Goal: Task Accomplishment & Management: Manage account settings

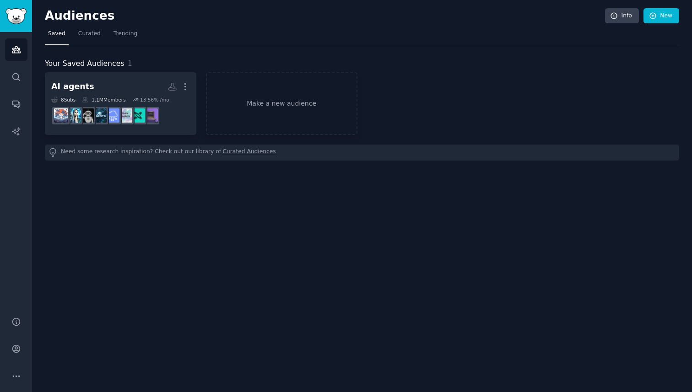
click at [423, 26] on div "Audiences Info New" at bounding box center [362, 17] width 635 height 19
click at [125, 30] on span "Trending" at bounding box center [126, 34] width 24 height 8
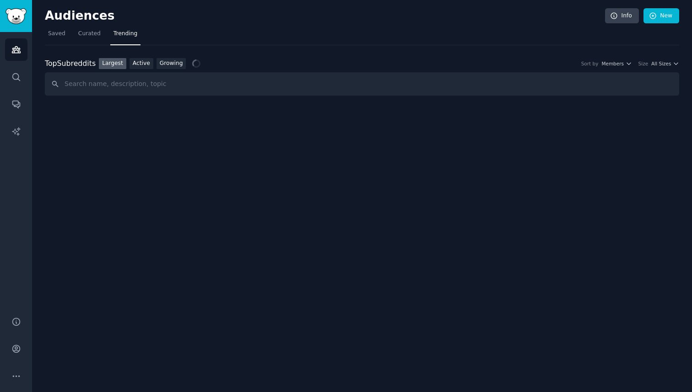
click at [163, 57] on div "Top Subreddits Top Subreddits Largest Active Growing Sort by Members Size All S…" at bounding box center [362, 70] width 635 height 51
click at [165, 60] on link "Growing" at bounding box center [172, 63] width 30 height 11
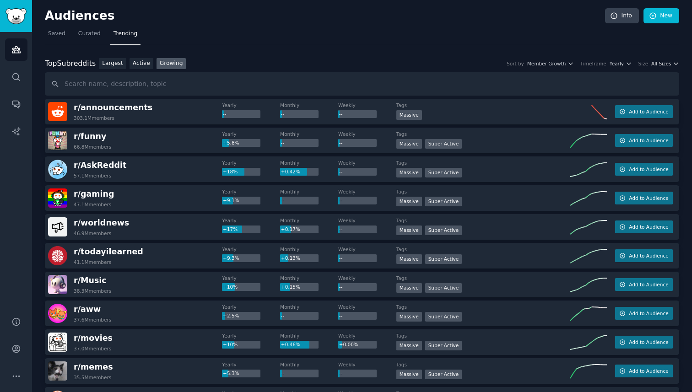
click at [662, 63] on span "All Sizes" at bounding box center [661, 63] width 20 height 6
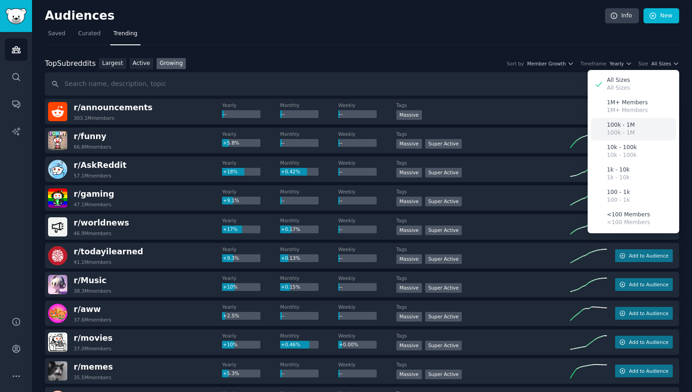
click at [623, 132] on p "100k - 1M" at bounding box center [621, 133] width 28 height 8
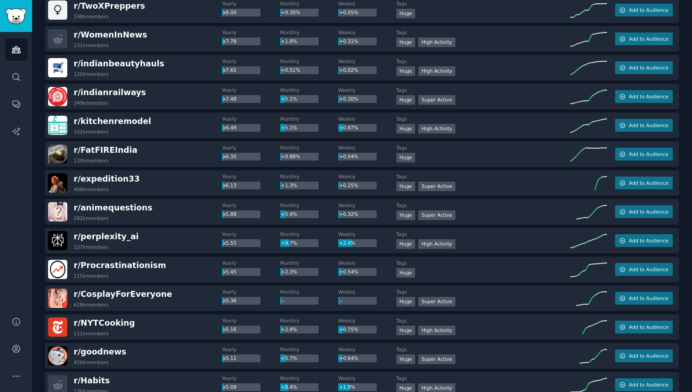
scroll to position [1114, 0]
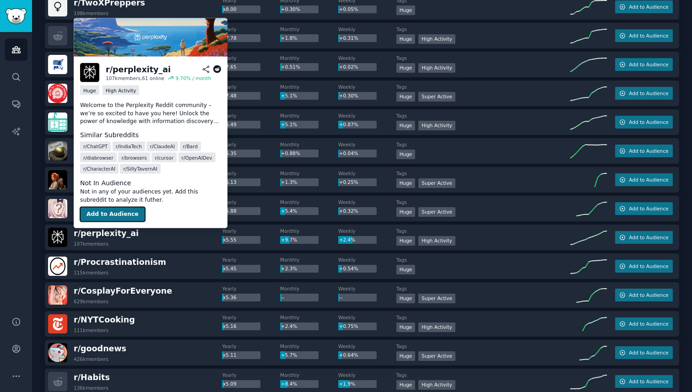
click at [115, 216] on button "Add to Audience" at bounding box center [112, 214] width 65 height 15
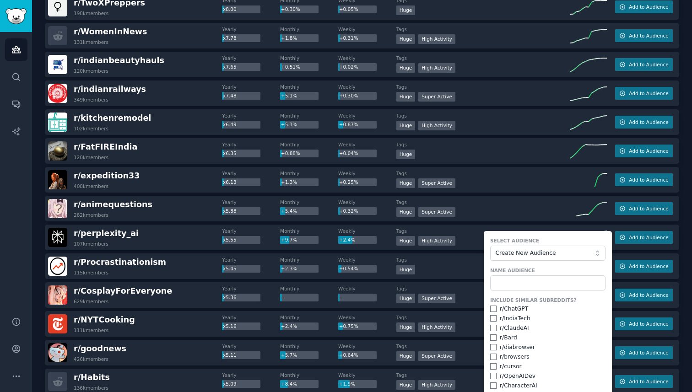
click at [2, 239] on div "Audiences Search Conversations AI Reports" at bounding box center [16, 169] width 32 height 274
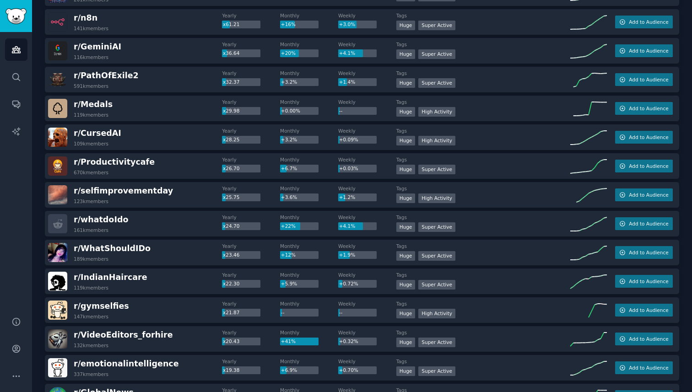
scroll to position [0, 0]
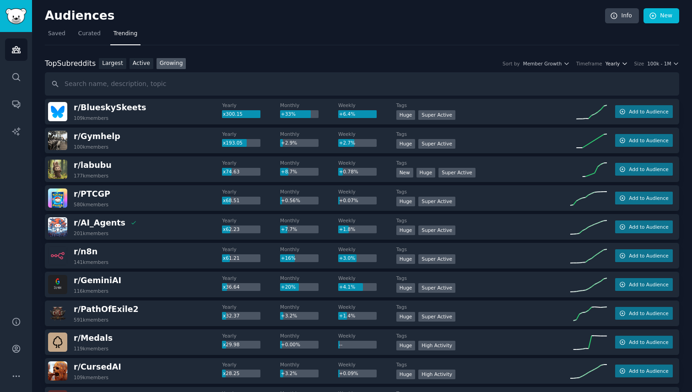
click at [622, 64] on icon "button" at bounding box center [625, 63] width 6 height 6
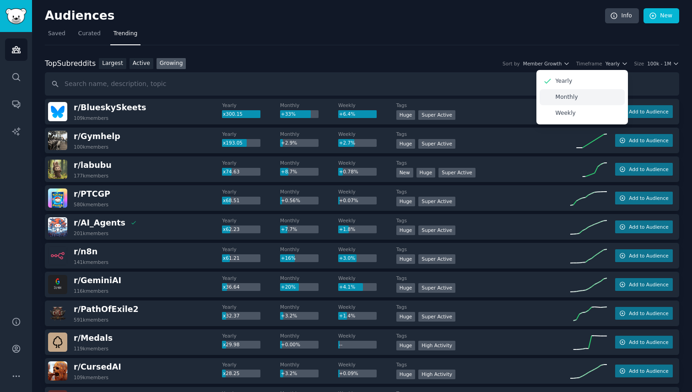
click at [574, 97] on p "Monthly" at bounding box center [567, 97] width 22 height 8
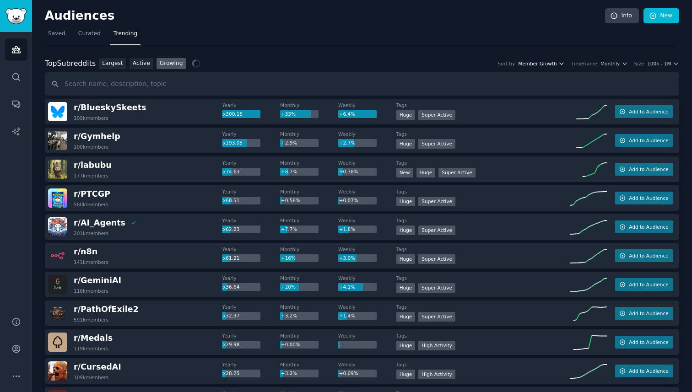
click at [555, 66] on span "Member Growth" at bounding box center [537, 63] width 39 height 6
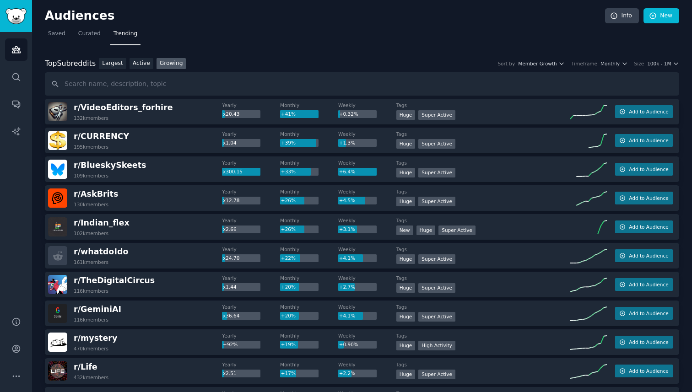
click at [608, 60] on div "Top Subreddits Top Subreddits Largest Active Growing Sort by Member Growth Time…" at bounding box center [362, 63] width 635 height 11
click at [608, 62] on span "Monthly" at bounding box center [610, 63] width 19 height 6
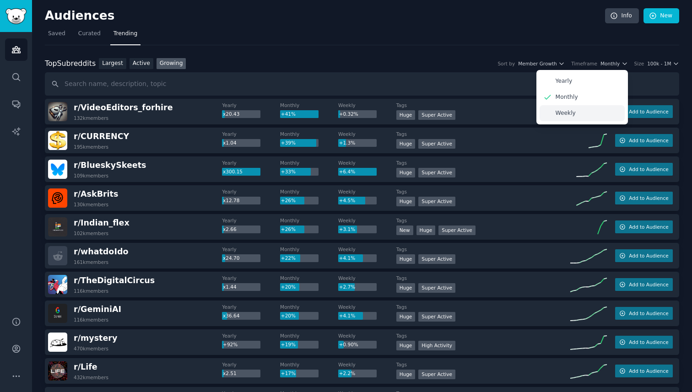
click at [570, 112] on p "Weekly" at bounding box center [566, 113] width 20 height 8
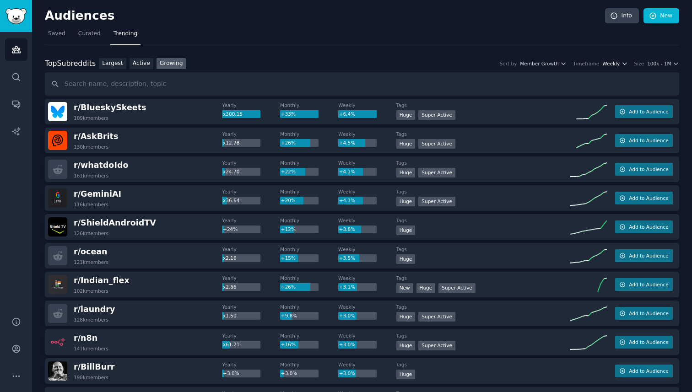
click at [615, 64] on span "Weekly" at bounding box center [611, 63] width 17 height 6
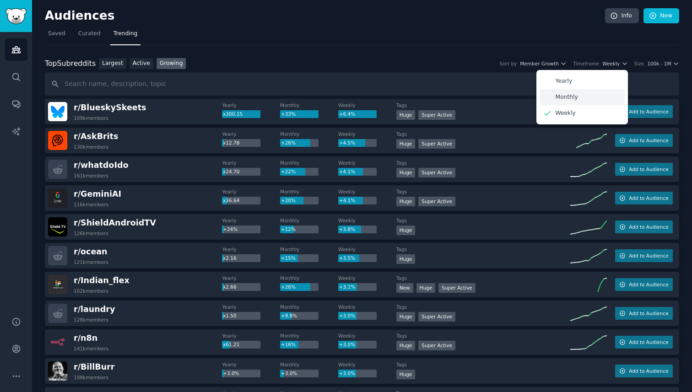
click at [575, 94] on p "Monthly" at bounding box center [567, 97] width 22 height 8
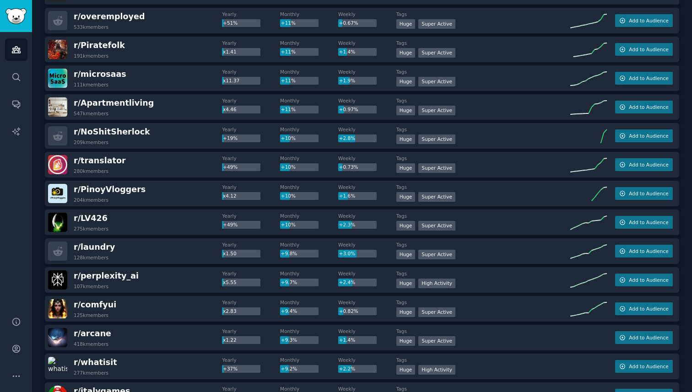
scroll to position [885, 0]
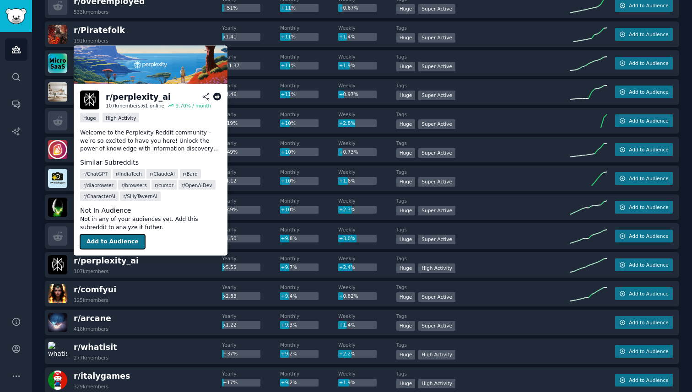
click at [111, 240] on button "Add to Audience" at bounding box center [112, 242] width 65 height 15
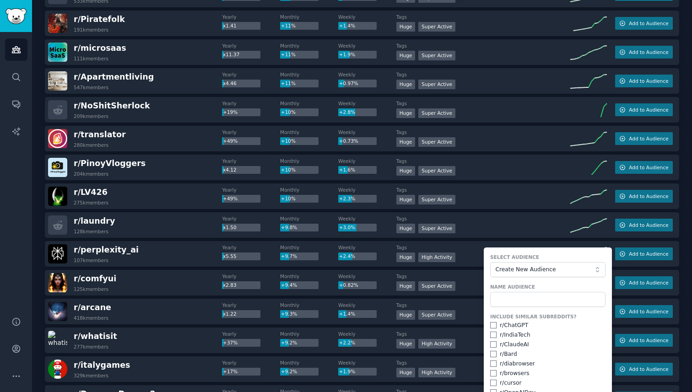
scroll to position [897, 0]
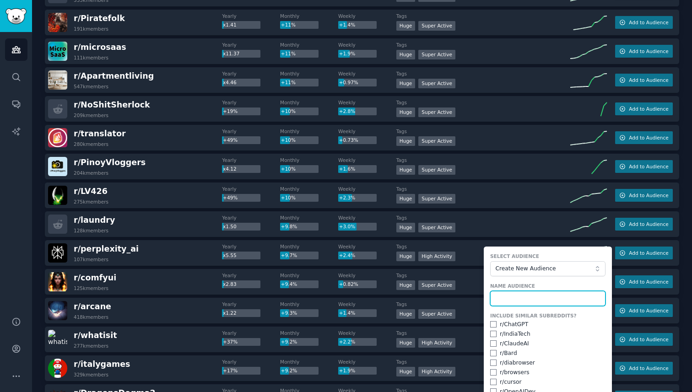
click at [536, 297] on input "text" at bounding box center [547, 299] width 115 height 16
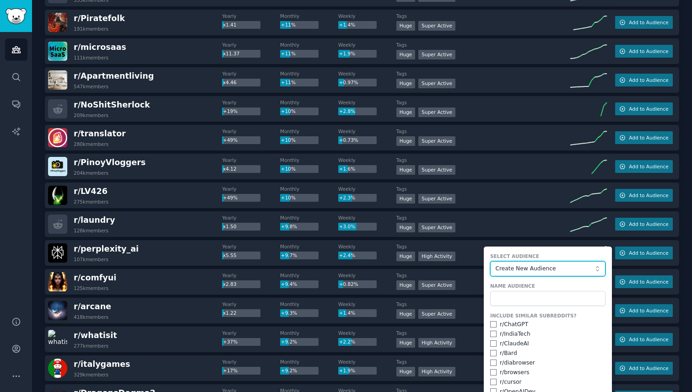
click at [529, 274] on button "Create New Audience" at bounding box center [547, 269] width 115 height 16
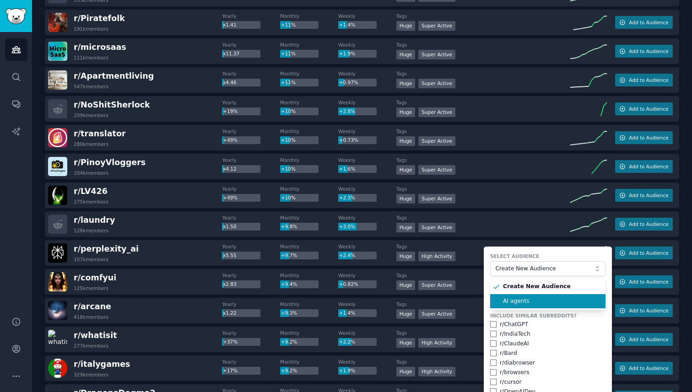
click at [523, 303] on span "AI agents" at bounding box center [551, 302] width 96 height 8
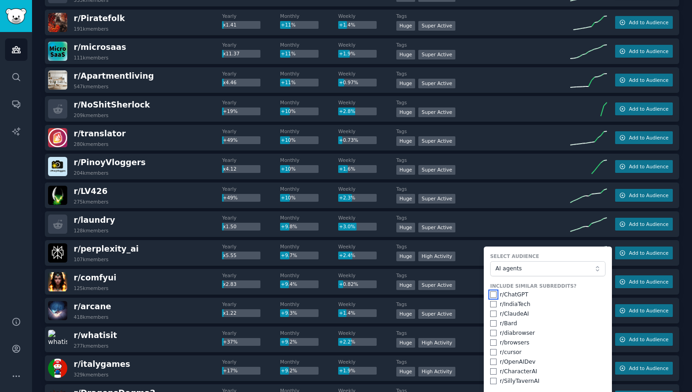
click at [490, 294] on input "checkbox" at bounding box center [493, 295] width 6 height 6
checkbox input "true"
click at [491, 314] on input "checkbox" at bounding box center [493, 314] width 6 height 6
checkbox input "true"
click at [491, 319] on div "Include Similar Subreddits? r/ ChatGPT r/ IndiaTech r/ [PERSON_NAME] r/ [PERSON…" at bounding box center [547, 334] width 115 height 103
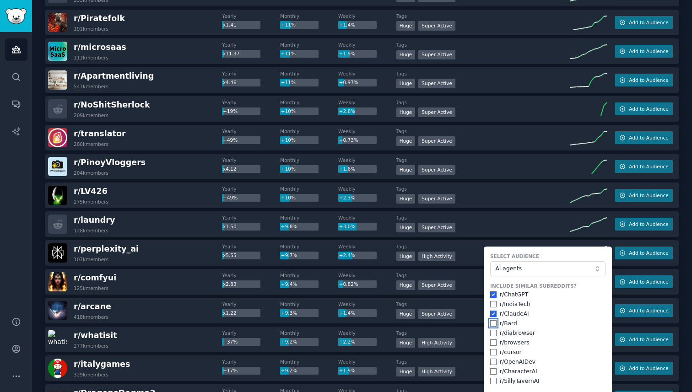
click at [491, 323] on input "checkbox" at bounding box center [493, 323] width 6 height 6
checkbox input "true"
click at [491, 353] on input "checkbox" at bounding box center [493, 352] width 6 height 6
checkbox input "true"
click at [492, 341] on input "checkbox" at bounding box center [493, 343] width 6 height 6
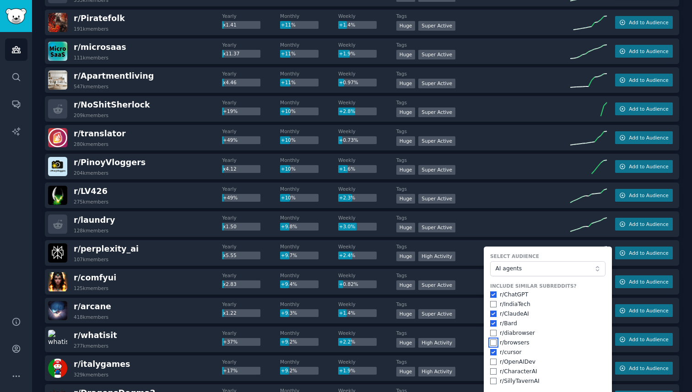
checkbox input "true"
click at [491, 363] on input "checkbox" at bounding box center [493, 362] width 6 height 6
checkbox input "true"
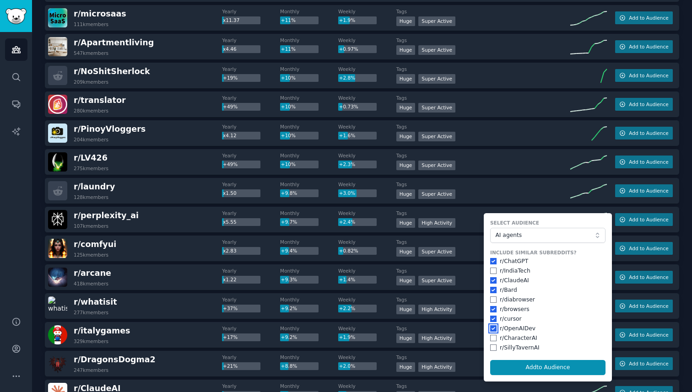
scroll to position [931, 0]
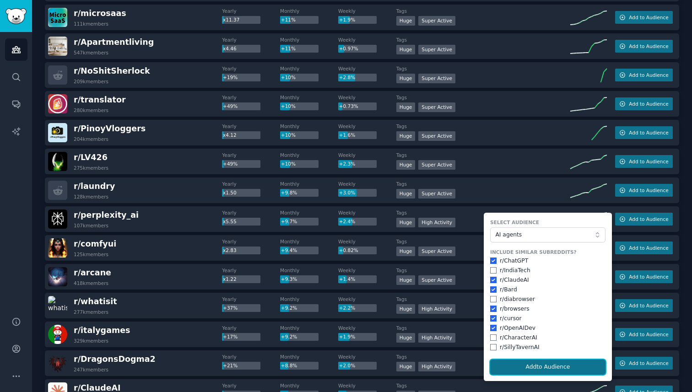
click at [537, 369] on button "Add to Audience" at bounding box center [547, 368] width 115 height 16
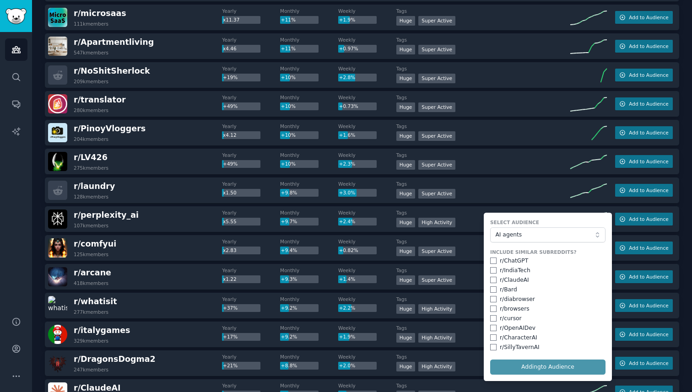
checkbox input "false"
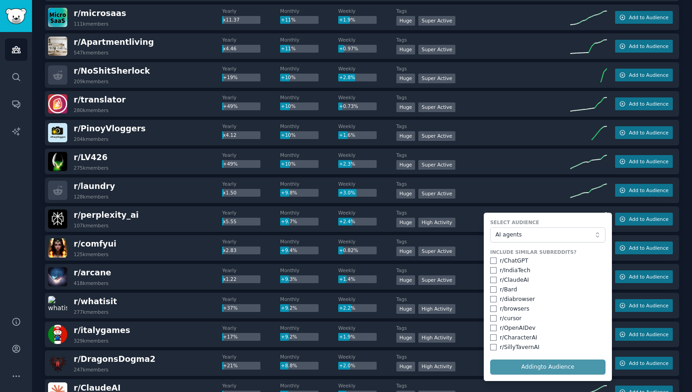
checkbox input "false"
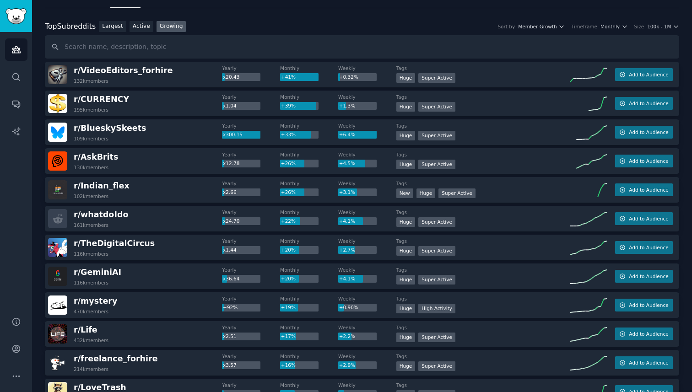
scroll to position [0, 0]
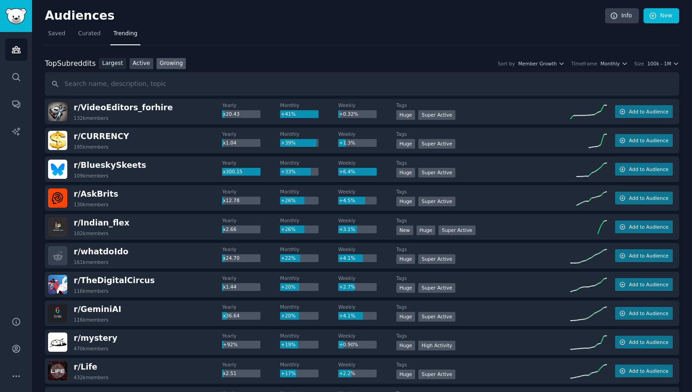
click at [139, 65] on link "Active" at bounding box center [142, 63] width 24 height 11
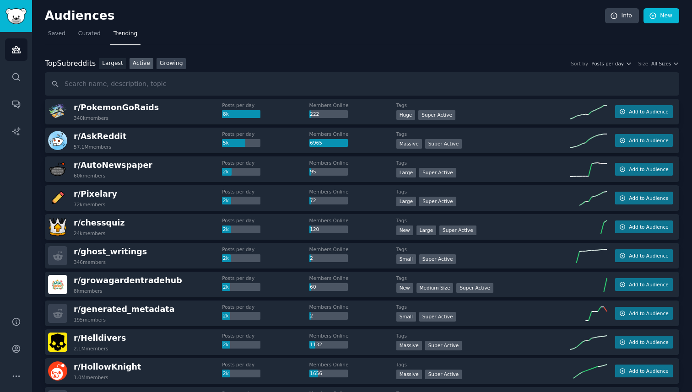
click at [174, 69] on link "Growing" at bounding box center [172, 63] width 30 height 11
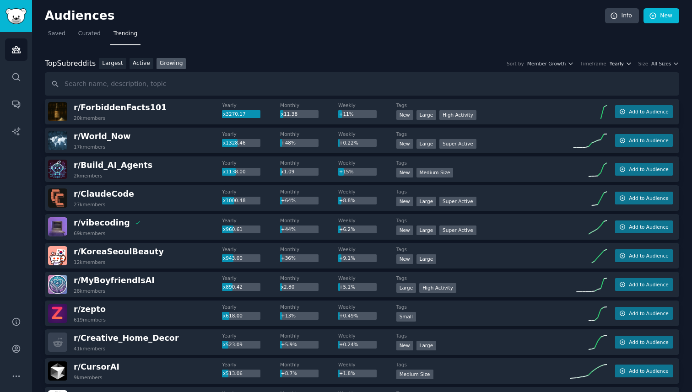
click at [619, 61] on span "Yearly" at bounding box center [617, 63] width 14 height 6
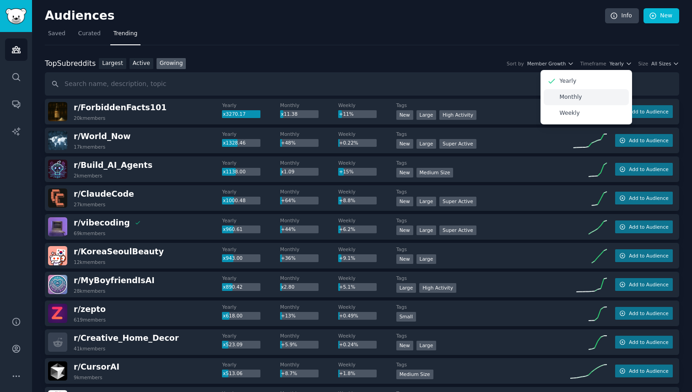
click at [576, 94] on p "Monthly" at bounding box center [571, 97] width 22 height 8
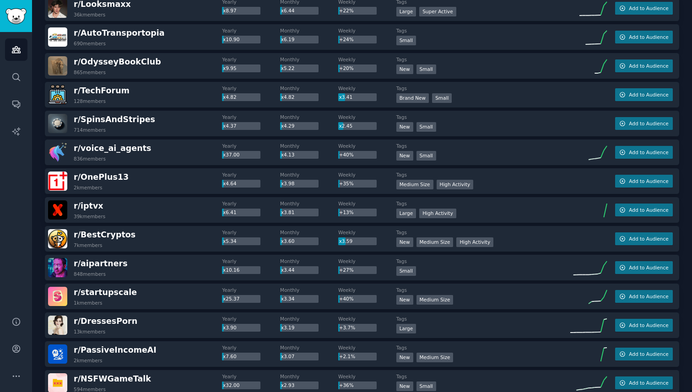
scroll to position [486, 0]
